Goal: Find specific page/section: Find specific page/section

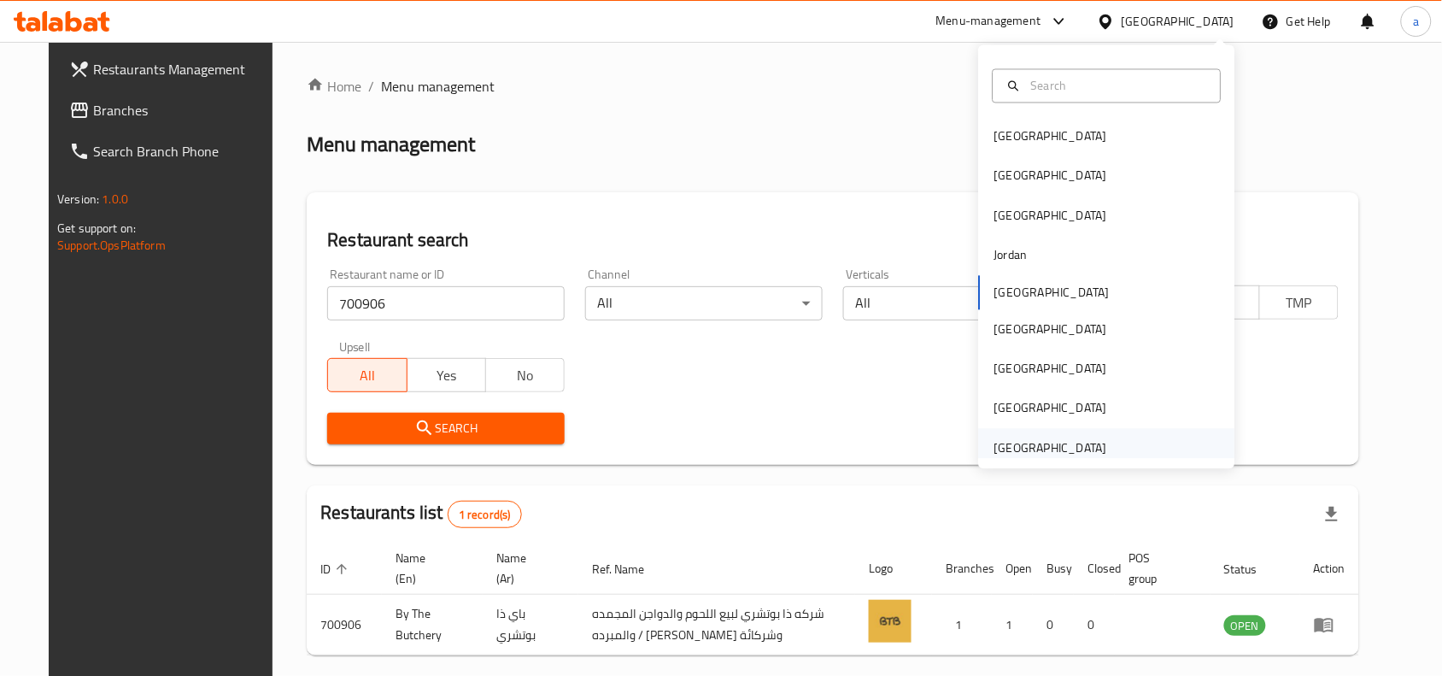
click at [1017, 448] on div "[GEOGRAPHIC_DATA]" at bounding box center [1050, 447] width 113 height 19
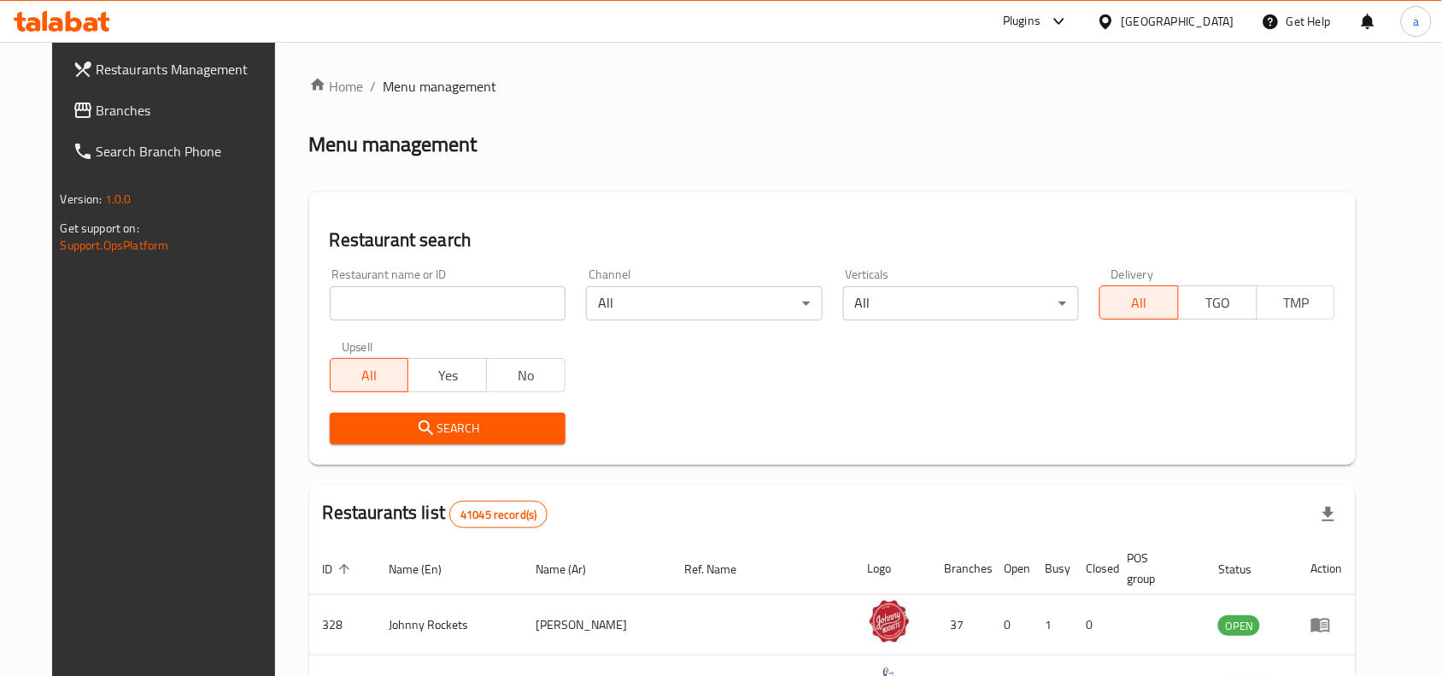
drag, startPoint x: 73, startPoint y: 107, endPoint x: 9, endPoint y: 121, distance: 65.7
click at [97, 107] on span "Branches" at bounding box center [188, 110] width 183 height 21
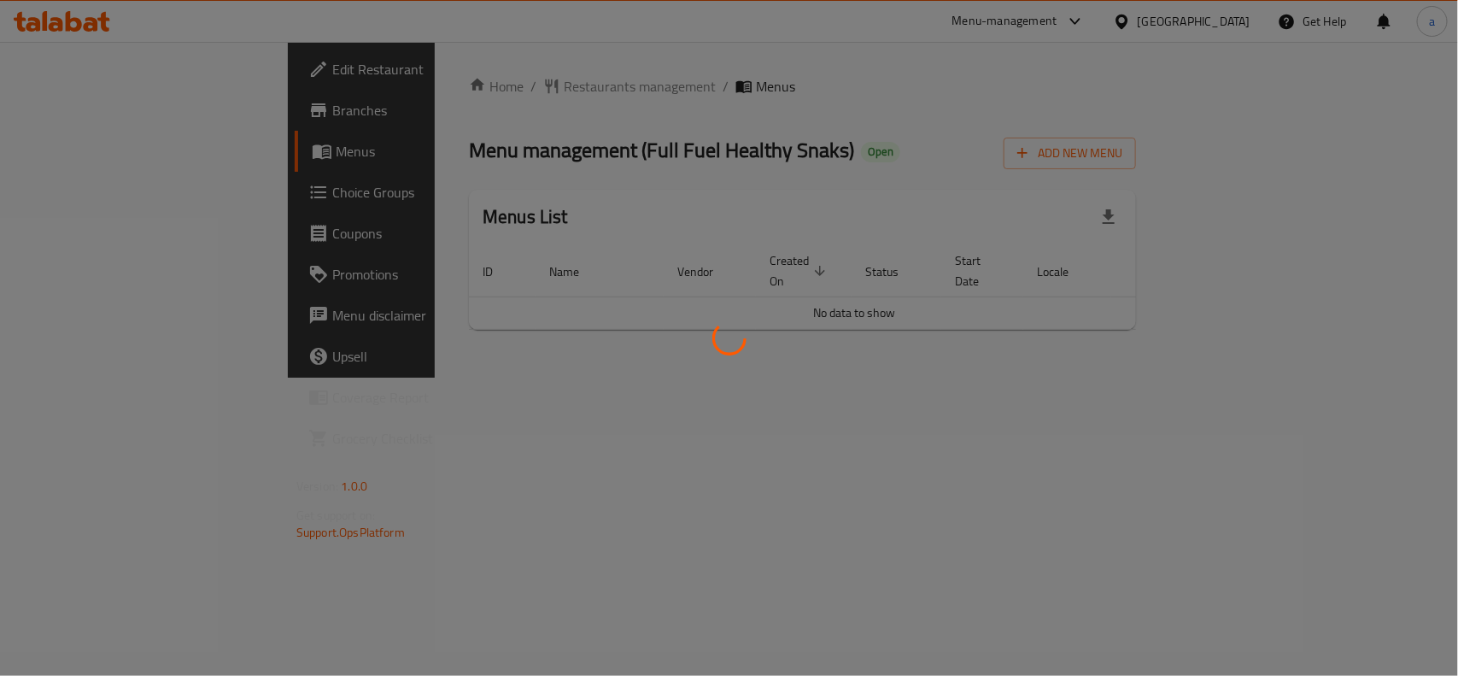
click at [493, 82] on div at bounding box center [729, 338] width 1458 height 676
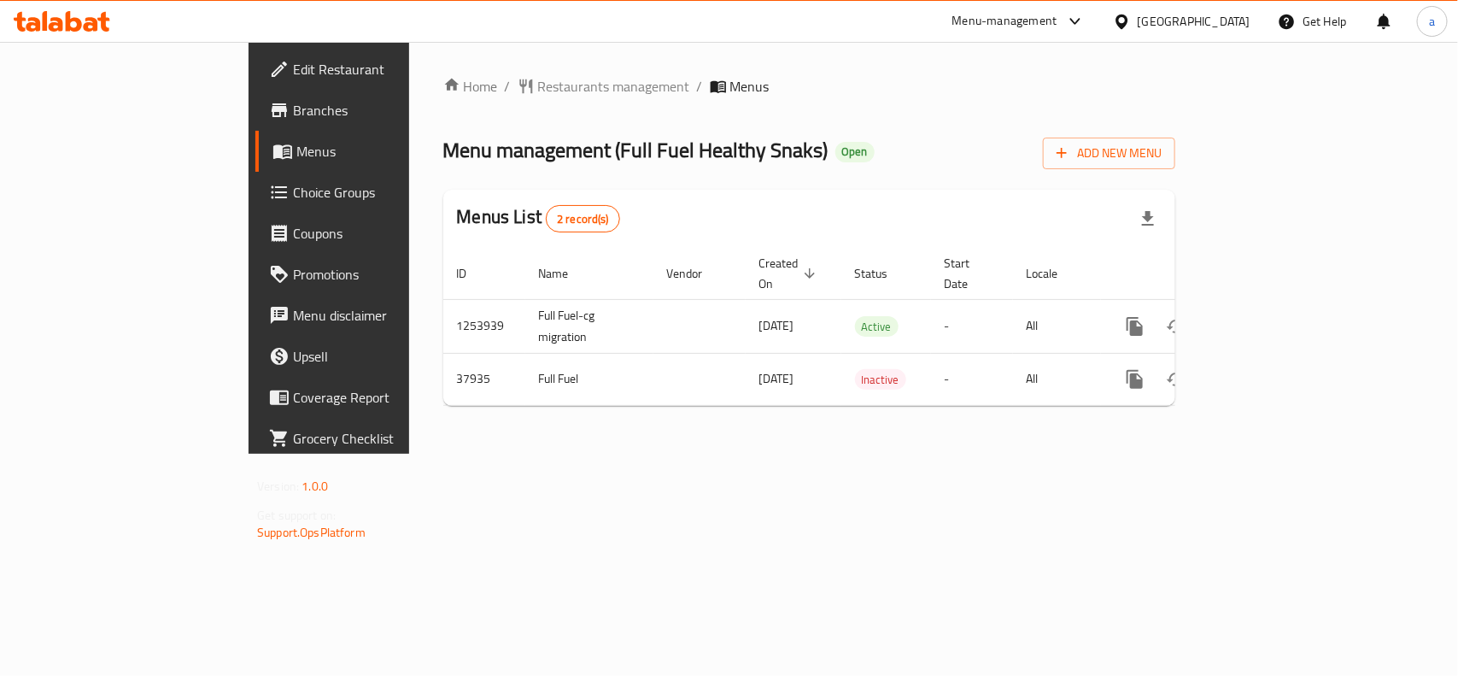
click at [458, 134] on span "Menu management ( Full Fuel Healthy Snaks )" at bounding box center [635, 150] width 385 height 38
click at [538, 85] on span "Restaurants management" at bounding box center [614, 86] width 152 height 21
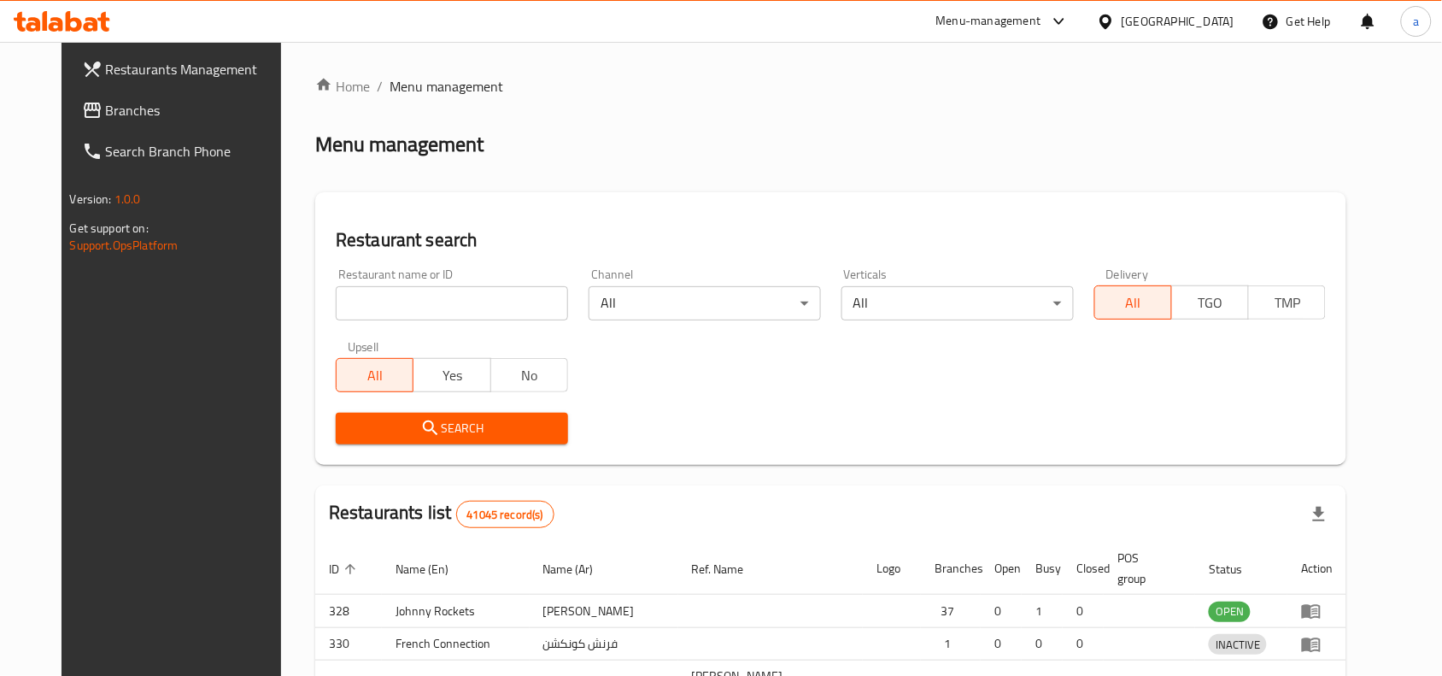
click at [377, 302] on div "Home / Menu management Menu management Restaurant search Restaurant name or ID …" at bounding box center [830, 560] width 1031 height 969
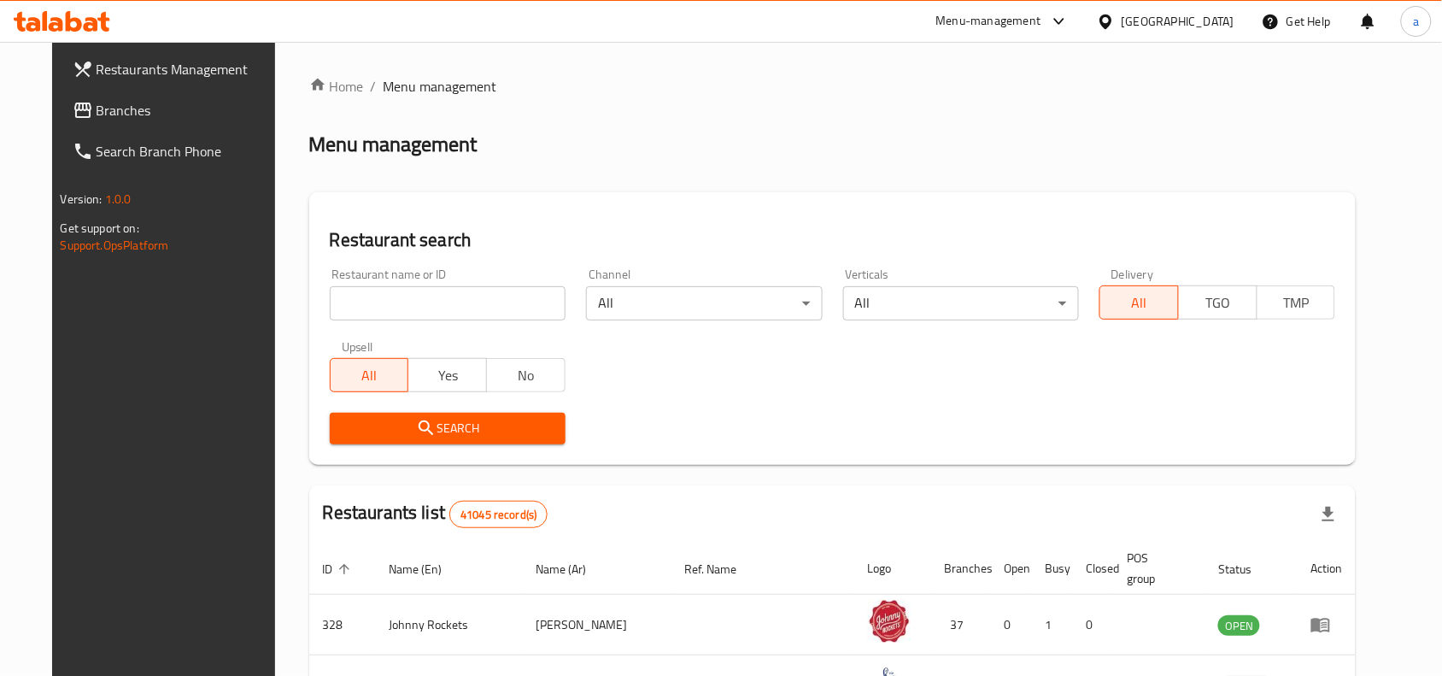
click at [377, 302] on input "search" at bounding box center [448, 303] width 236 height 34
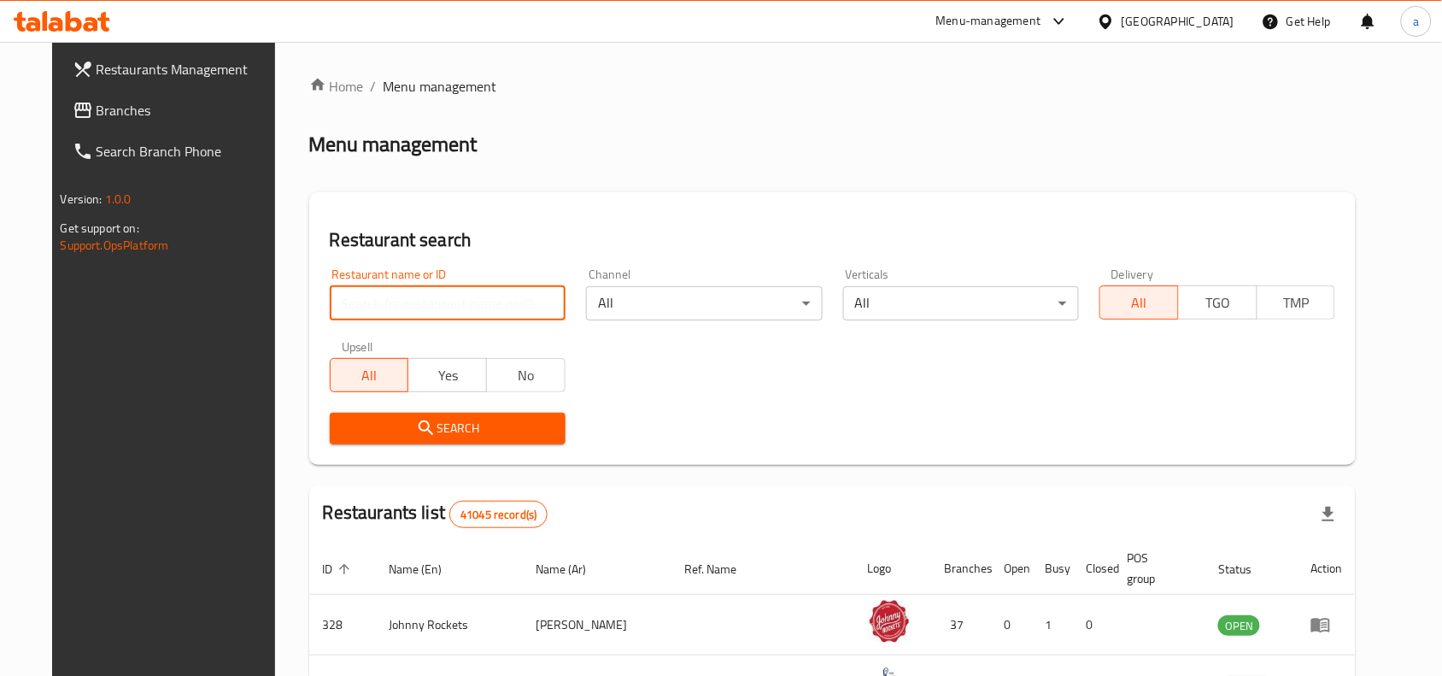
paste input "19704"
type input "19704"
click button "Search" at bounding box center [448, 429] width 236 height 32
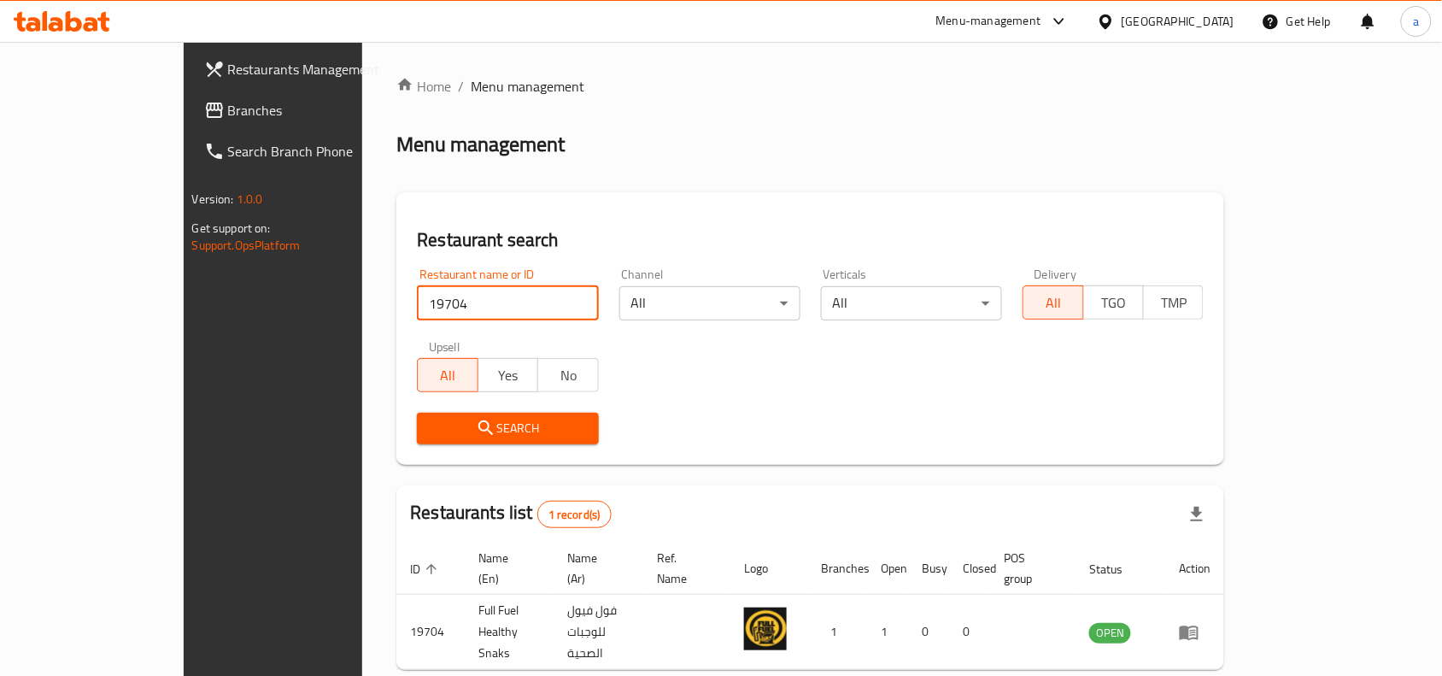
click at [228, 118] on span "Branches" at bounding box center [319, 110] width 183 height 21
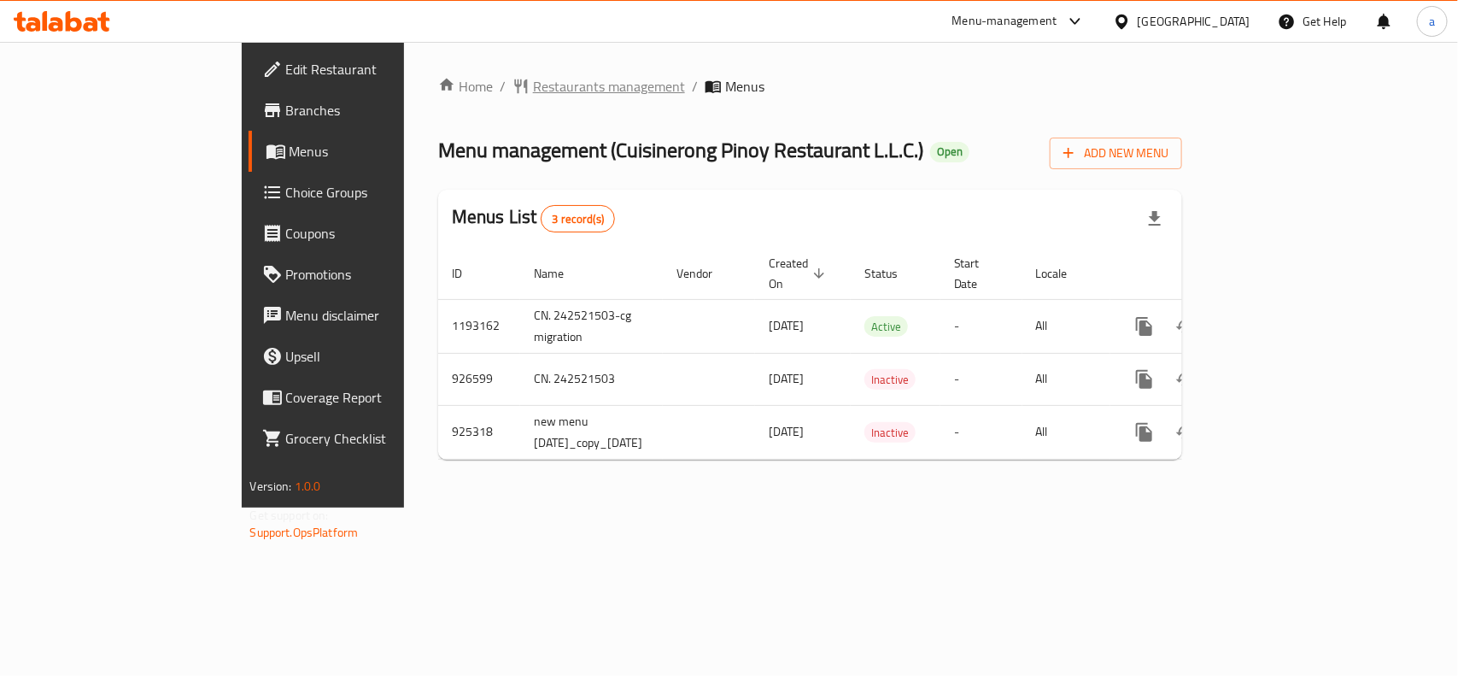
click at [533, 83] on span "Restaurants management" at bounding box center [609, 86] width 152 height 21
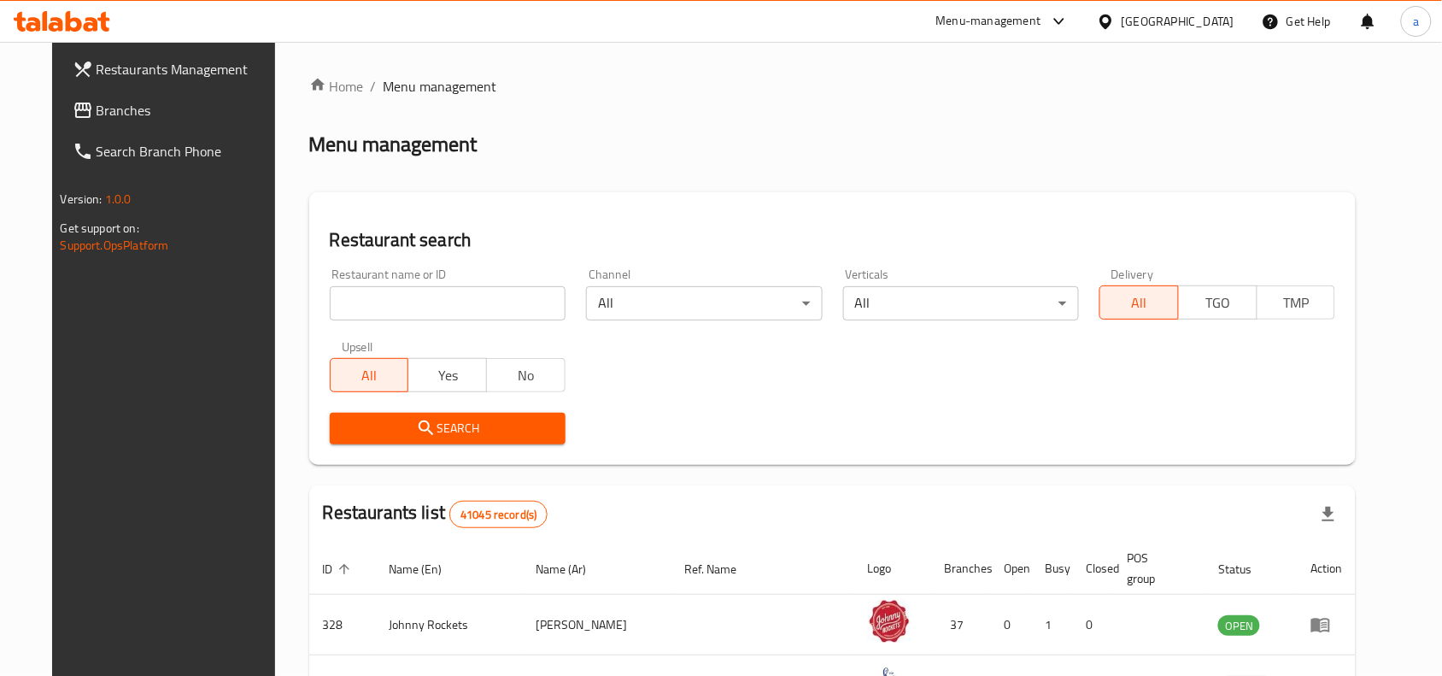
click at [410, 312] on input "search" at bounding box center [448, 303] width 236 height 34
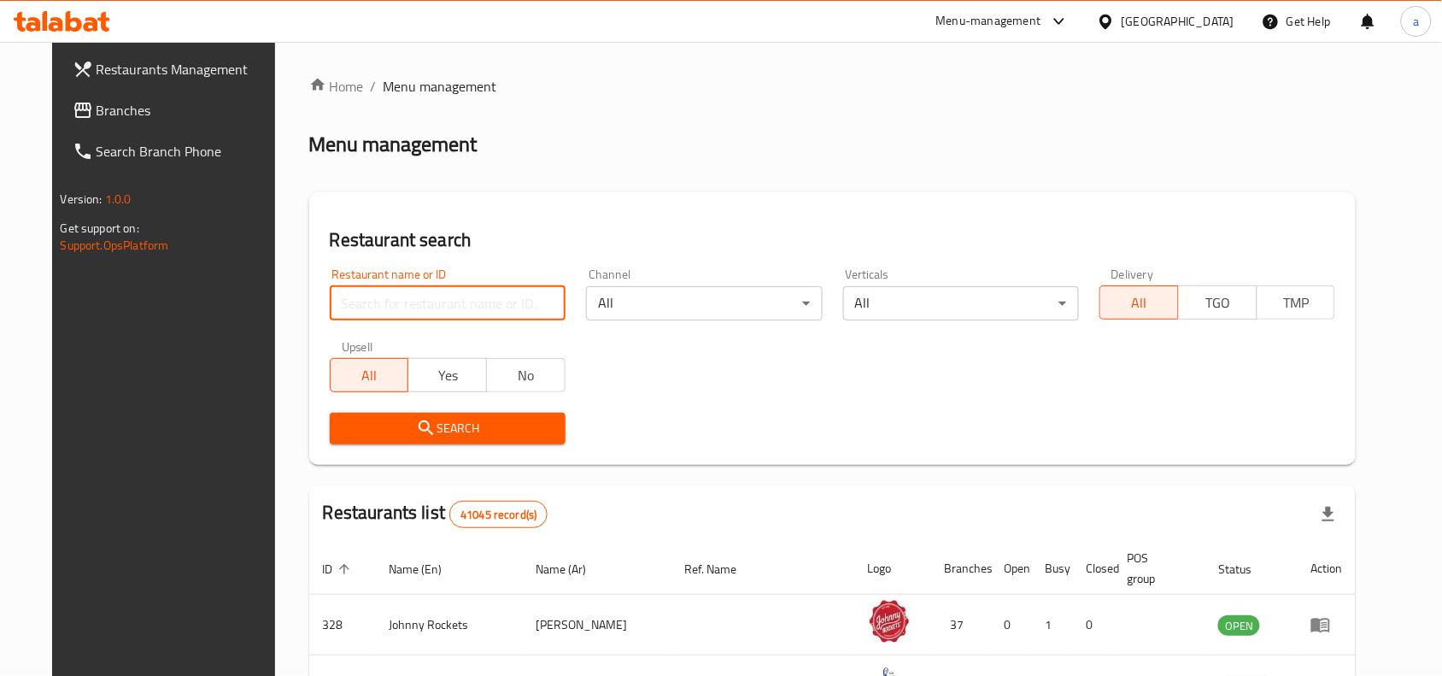
paste input "12871"
type input "12871"
click button "Search" at bounding box center [448, 429] width 236 height 32
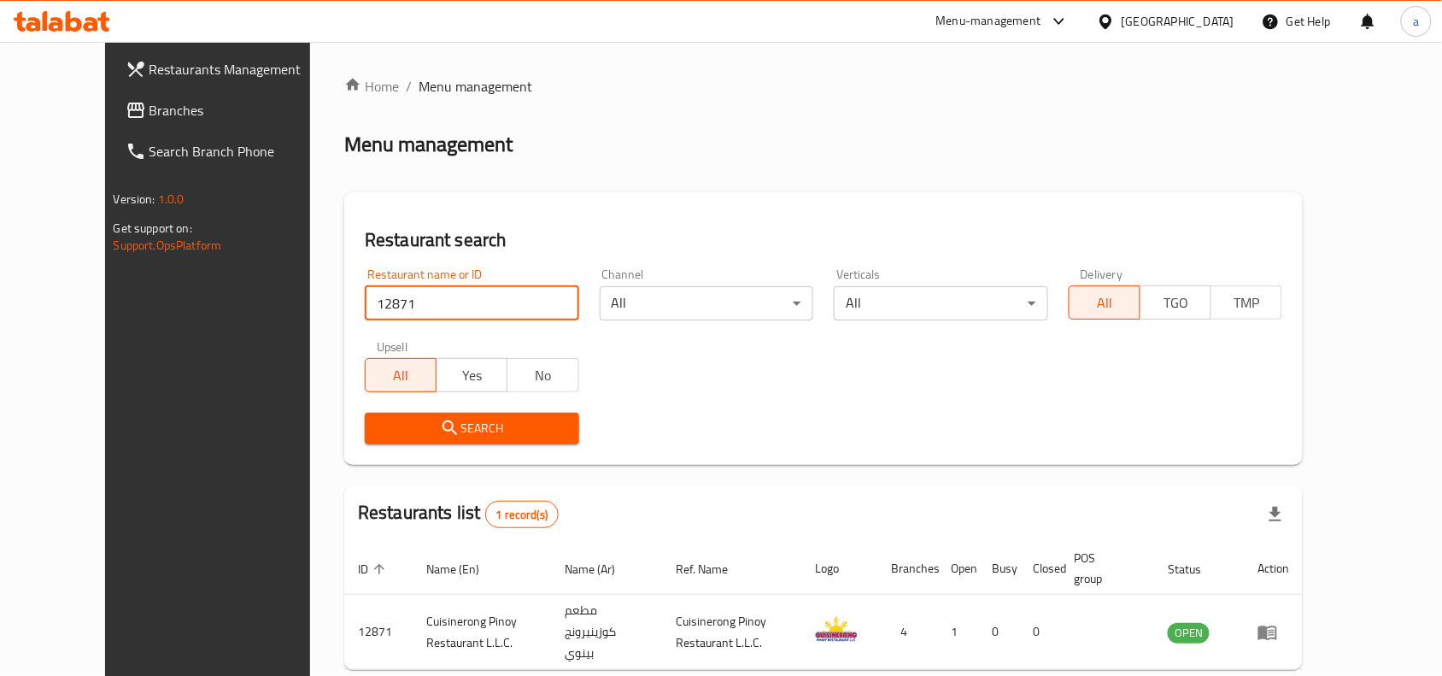
click at [1123, 13] on div "[GEOGRAPHIC_DATA]" at bounding box center [1178, 21] width 113 height 19
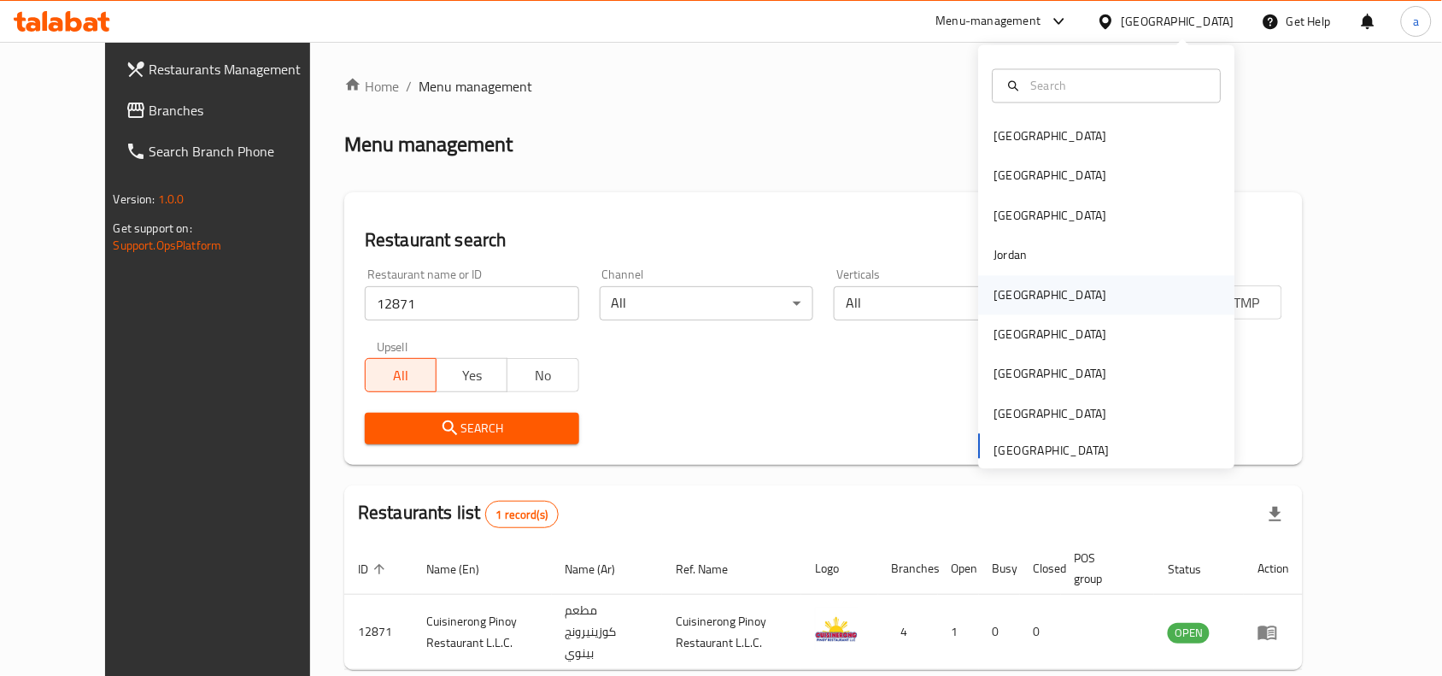
click at [994, 285] on div "Kuwait" at bounding box center [1050, 294] width 113 height 19
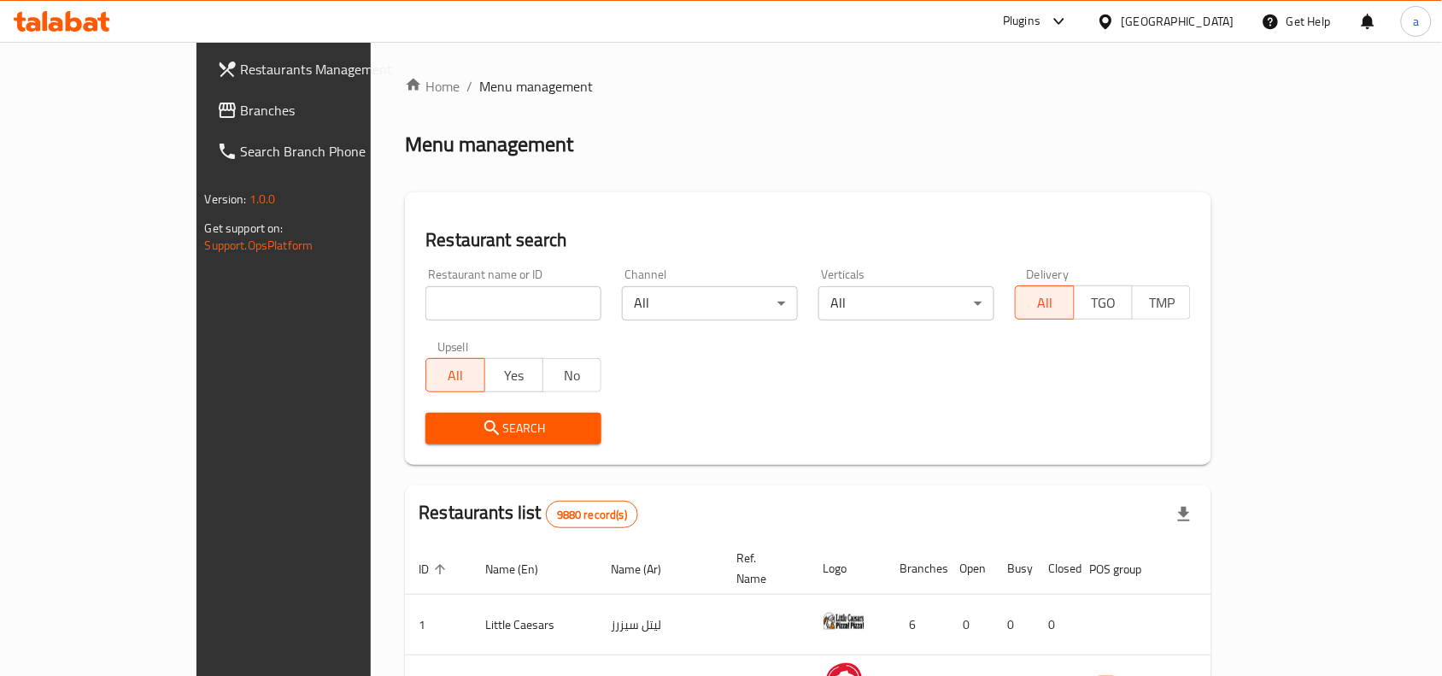
click at [241, 113] on span "Branches" at bounding box center [332, 110] width 183 height 21
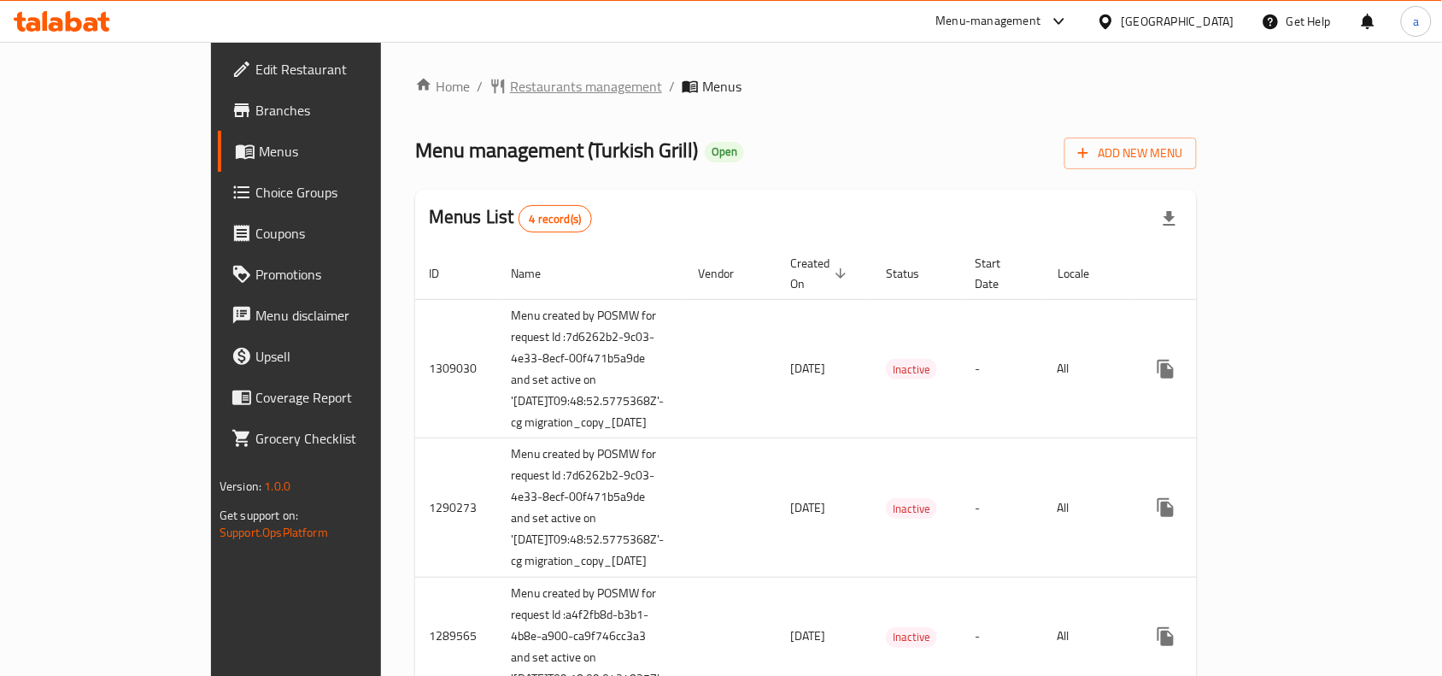
click at [510, 95] on span "Restaurants management" at bounding box center [586, 86] width 152 height 21
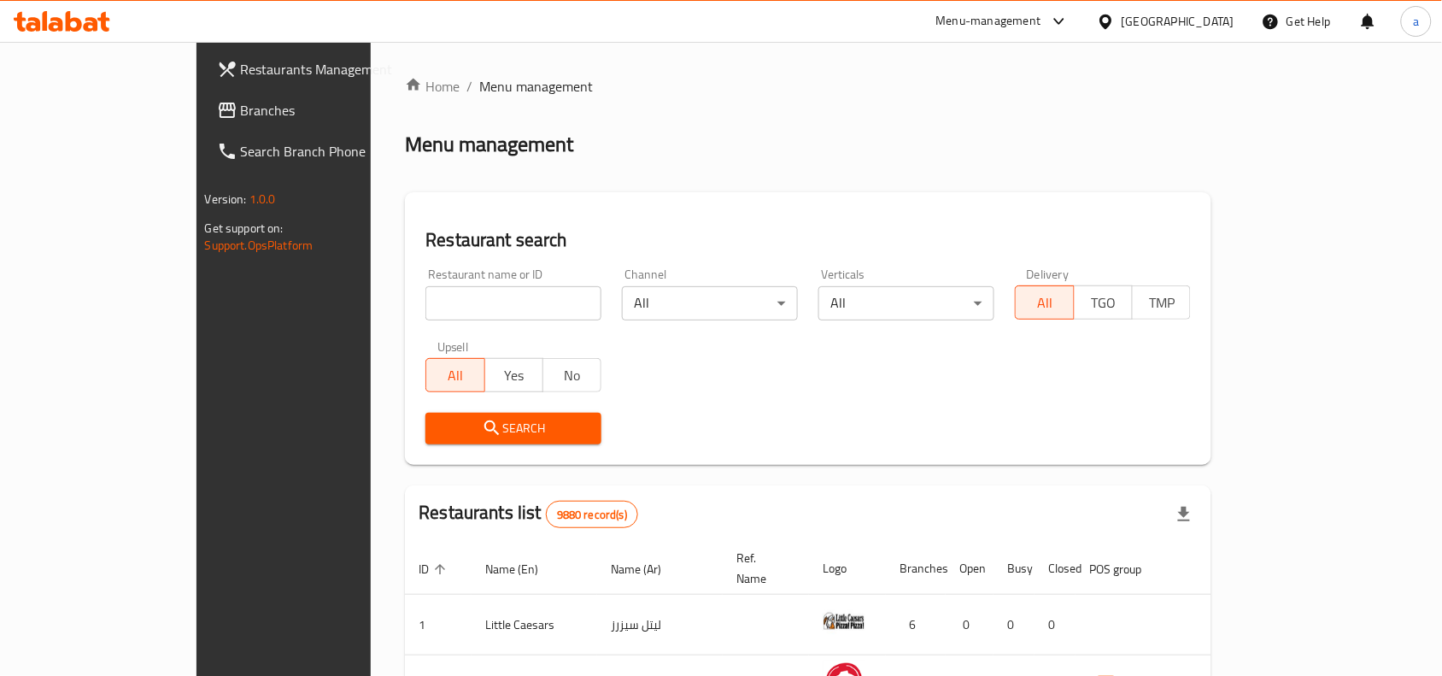
click at [425, 309] on input "search" at bounding box center [513, 303] width 176 height 34
paste input "172"
type input "172"
click button "Search" at bounding box center [513, 429] width 176 height 32
